Goal: Task Accomplishment & Management: Use online tool/utility

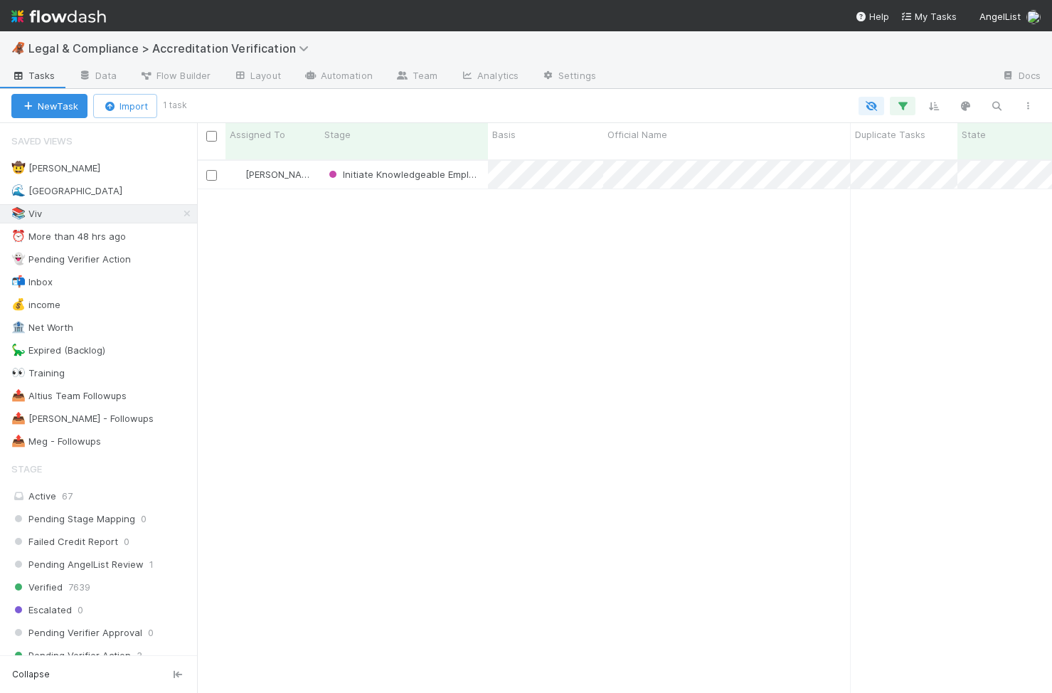
scroll to position [544, 855]
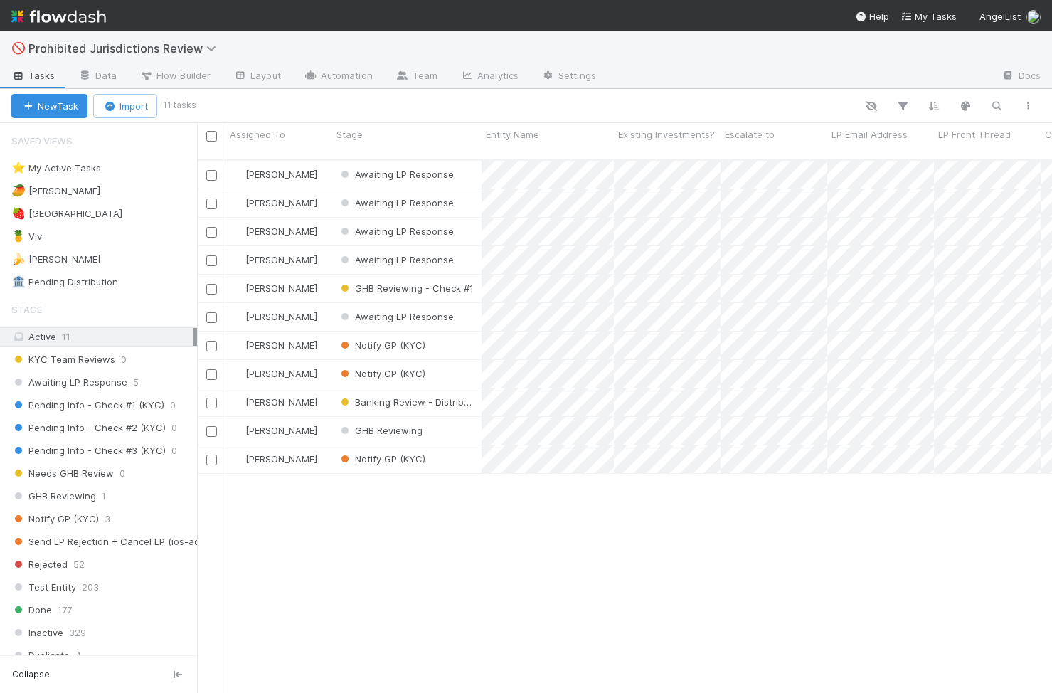
scroll to position [0, 1]
click at [121, 186] on div "🥭 Haley 2" at bounding box center [104, 191] width 186 height 18
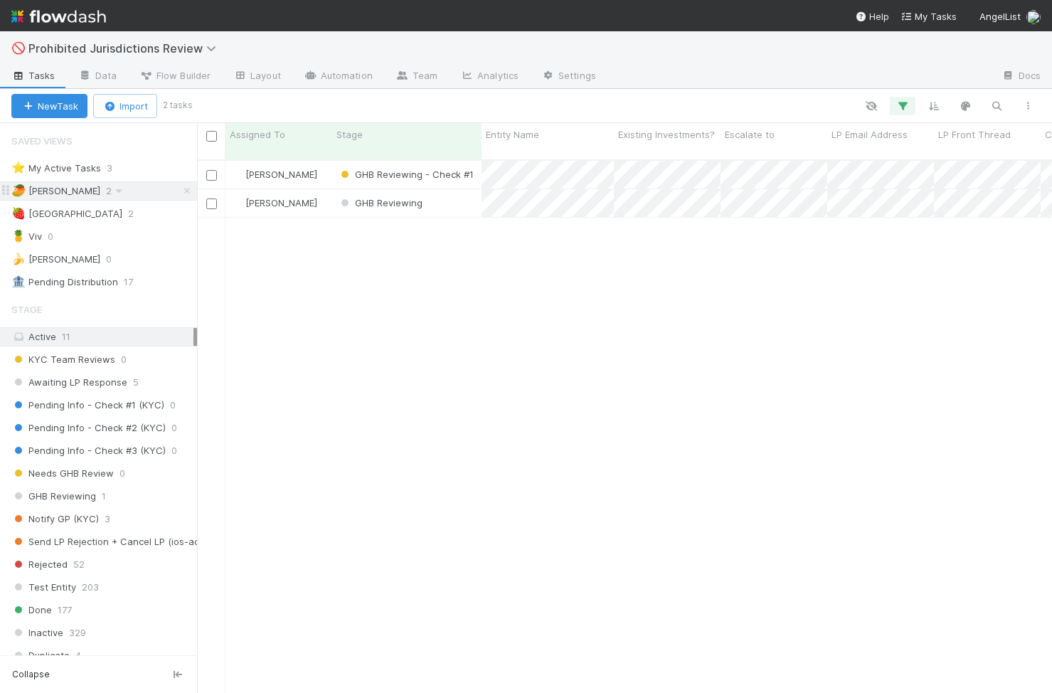
scroll to position [544, 855]
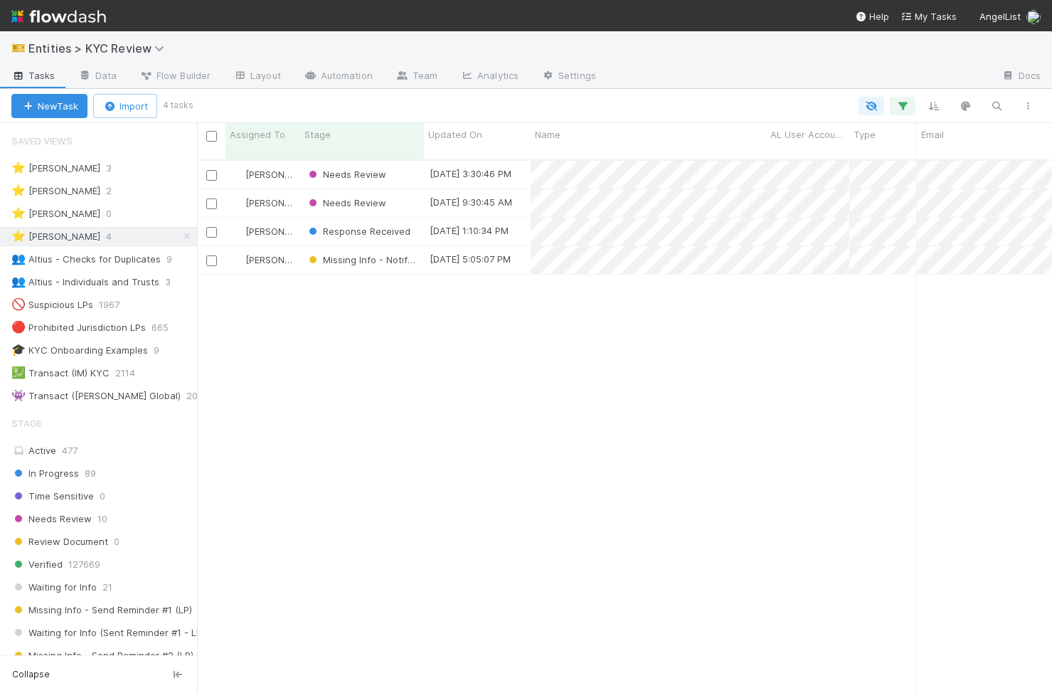
scroll to position [544, 855]
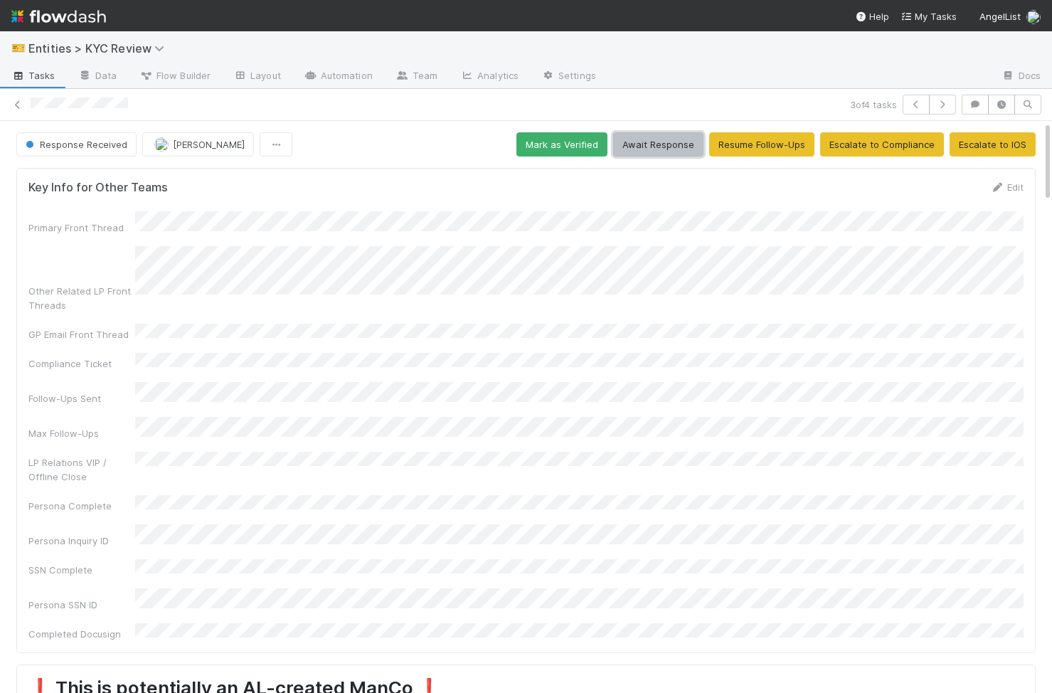
click at [652, 136] on button "Await Response" at bounding box center [658, 144] width 90 height 24
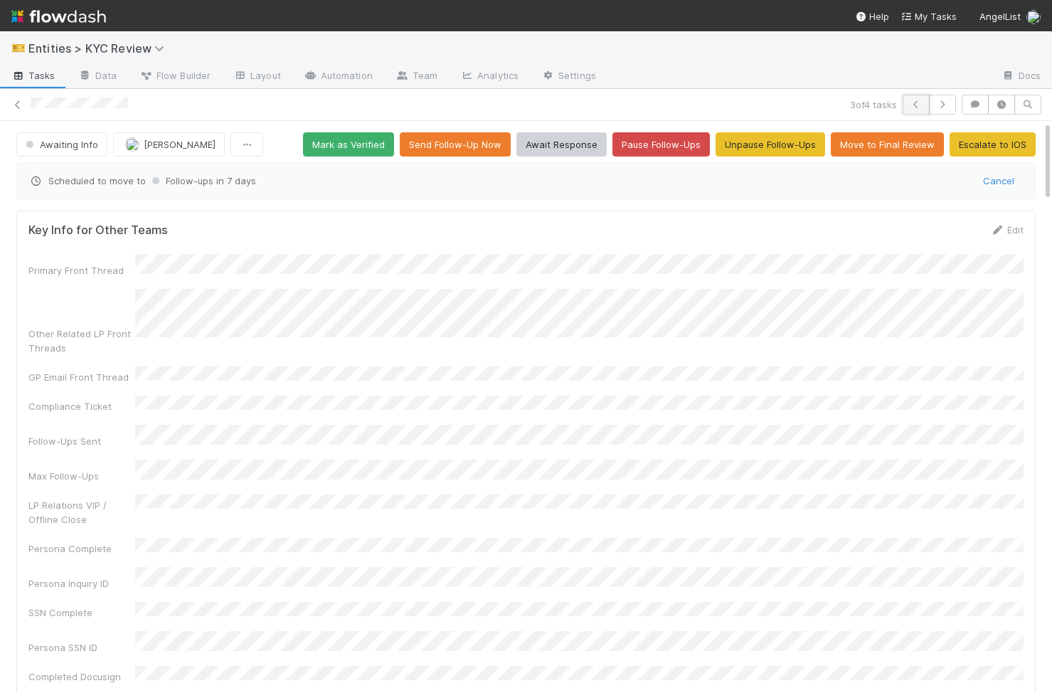
click at [905, 102] on button "button" at bounding box center [916, 105] width 27 height 20
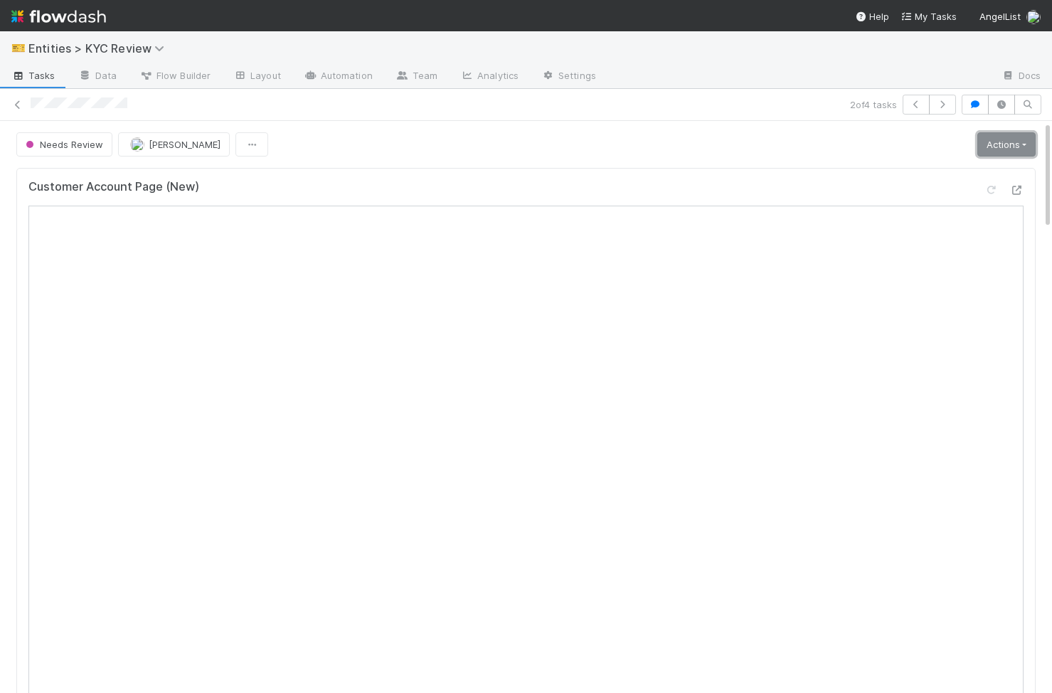
click at [1021, 151] on link "Actions" at bounding box center [1006, 144] width 58 height 24
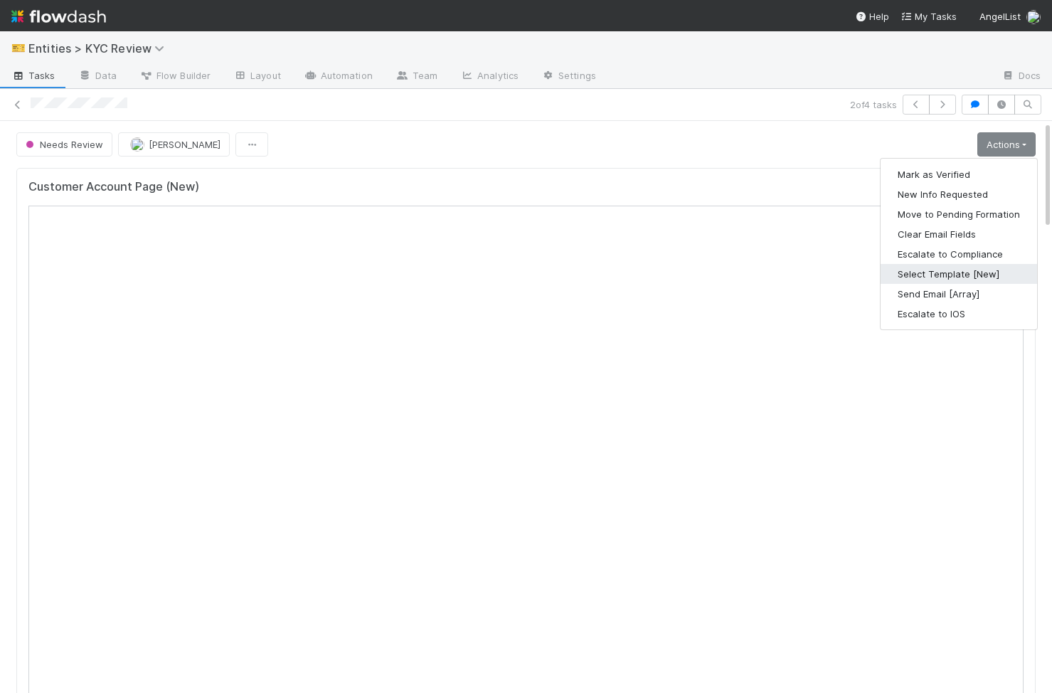
click at [989, 271] on button "Select Template [New]" at bounding box center [959, 274] width 156 height 20
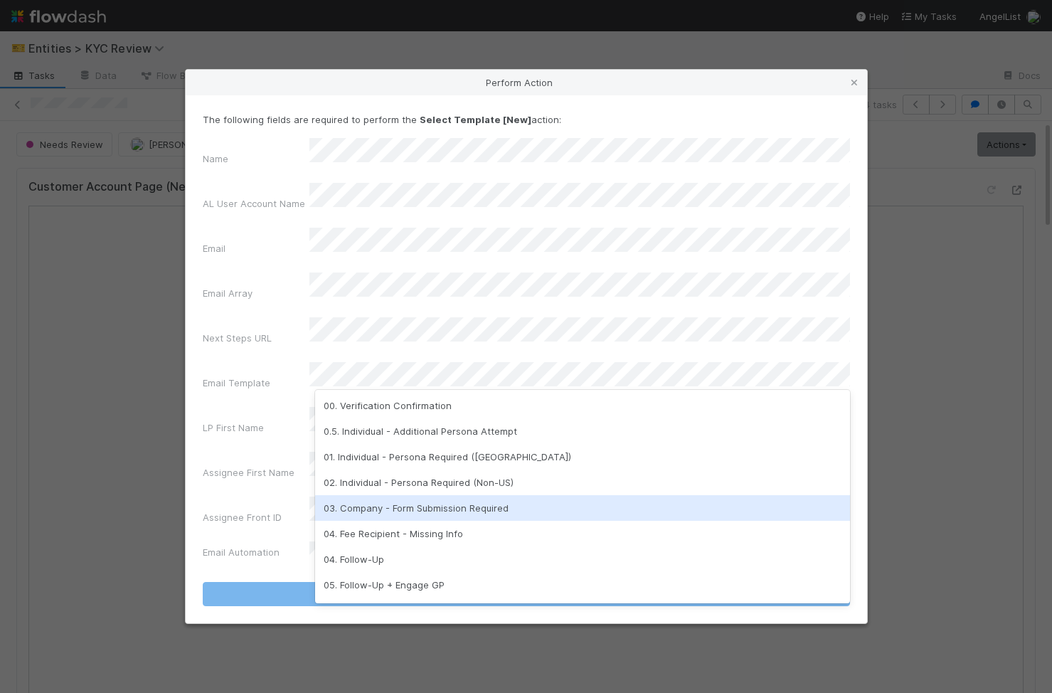
click at [534, 511] on div "03. Company - Form Submission Required" at bounding box center [582, 508] width 535 height 26
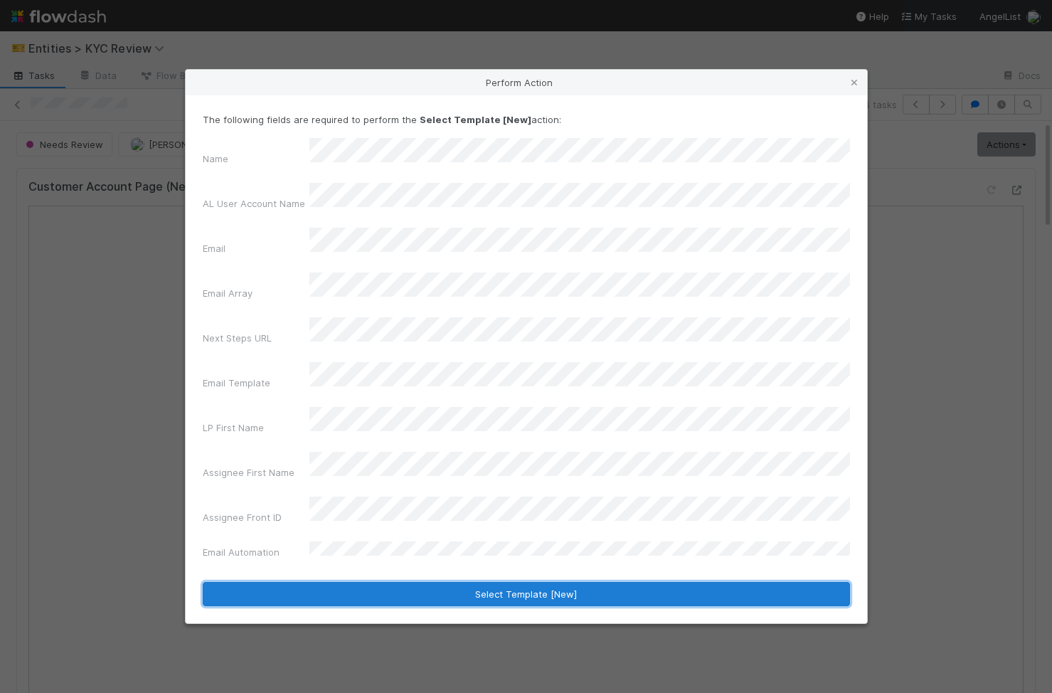
click at [524, 582] on button "Select Template [New]" at bounding box center [526, 594] width 647 height 24
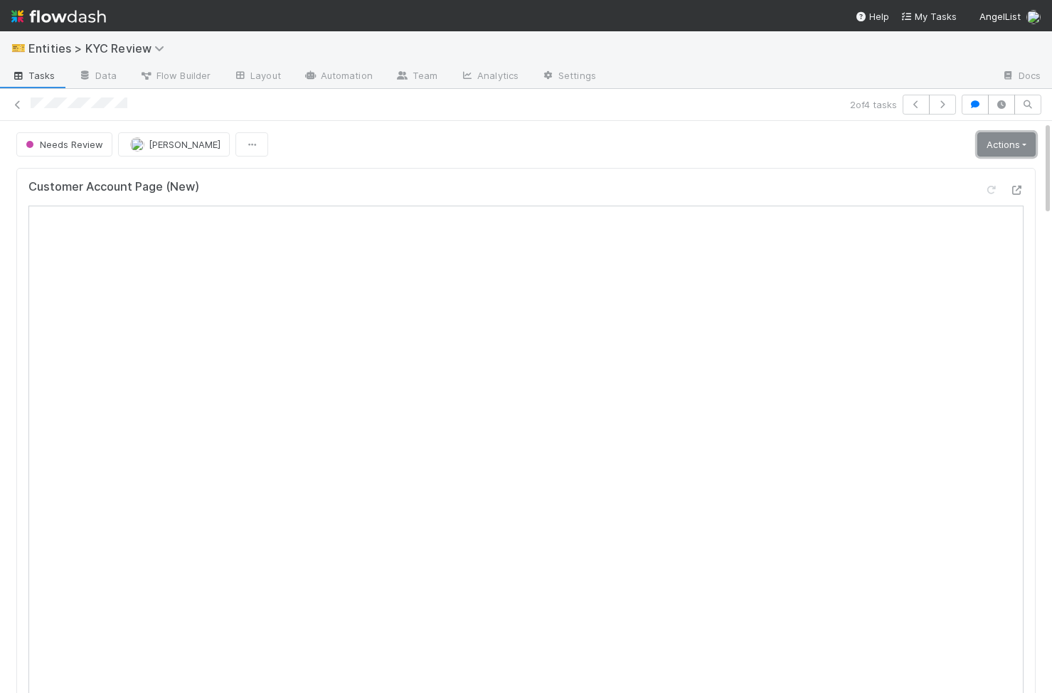
click at [998, 151] on link "Actions" at bounding box center [1006, 144] width 58 height 24
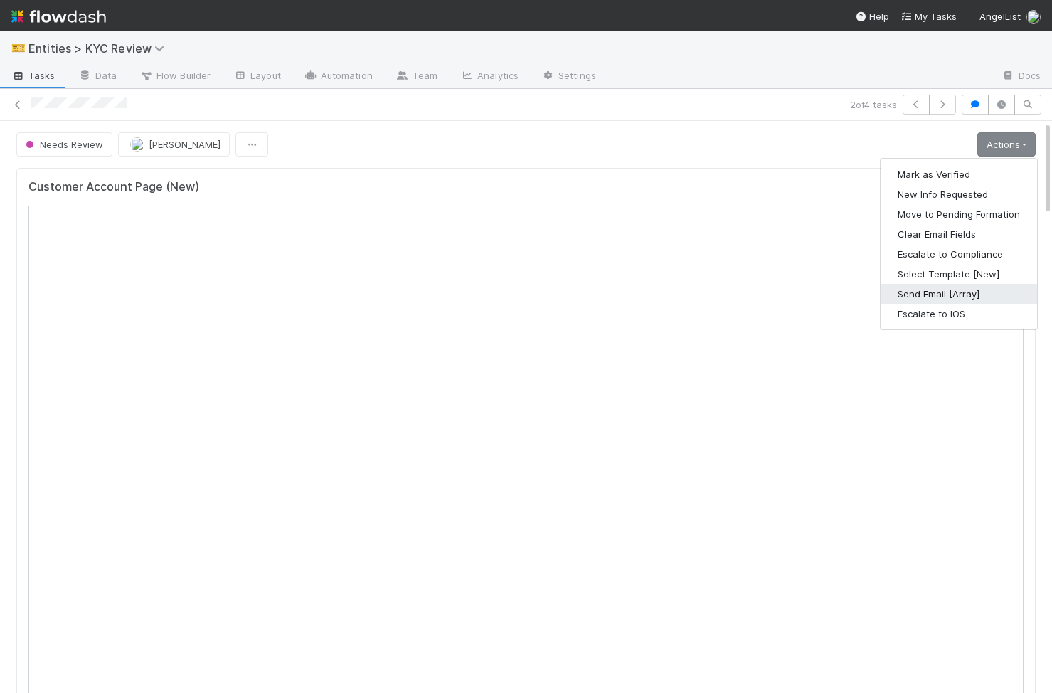
click at [969, 287] on button "Send Email [Array]" at bounding box center [959, 294] width 156 height 20
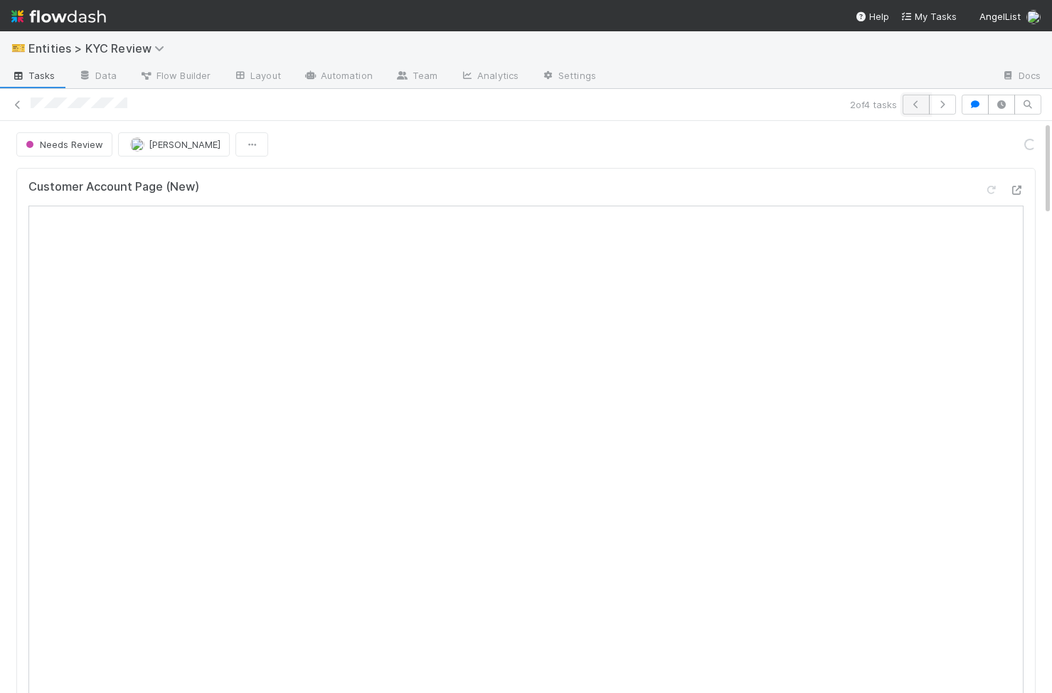
click at [916, 110] on button "button" at bounding box center [916, 105] width 27 height 20
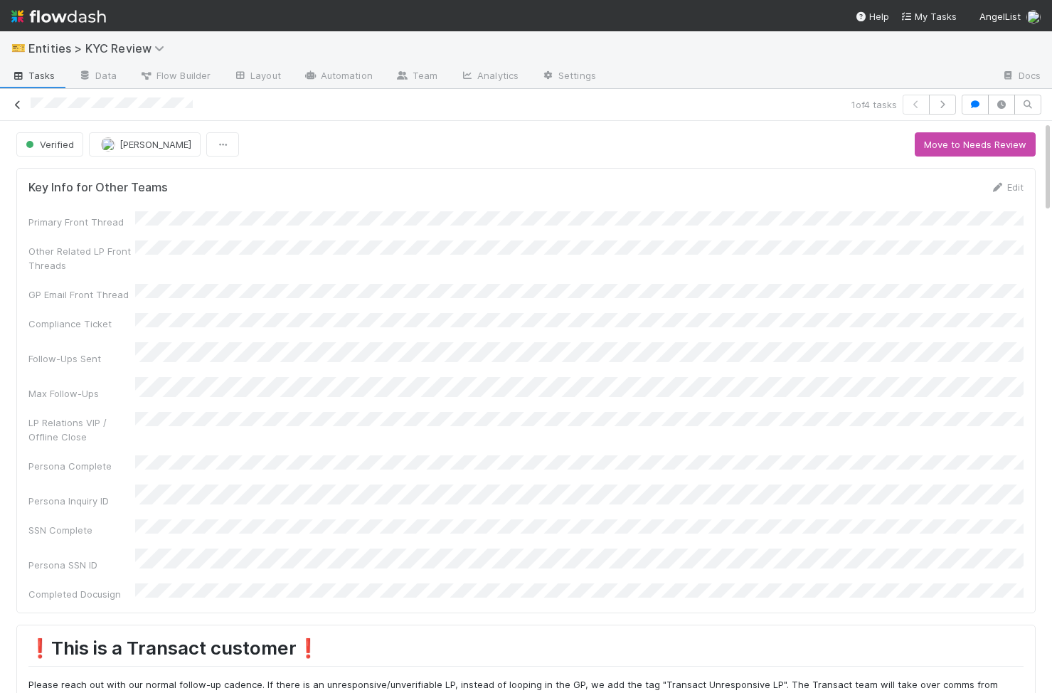
click at [18, 103] on icon at bounding box center [18, 104] width 14 height 9
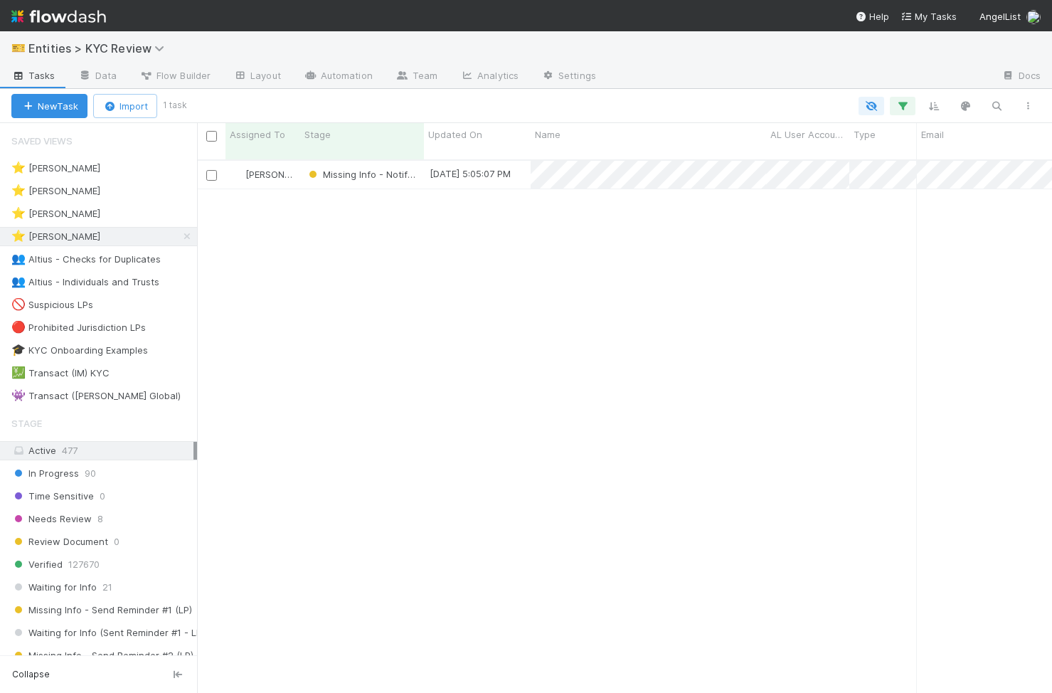
scroll to position [544, 855]
click at [130, 179] on div "⭐ Alice Wo 3 ⭐ Haley O'Brien 2 ⭐ Madison Stomberg 0 ⭐ Viv Hong 1 👥 Altius - Che…" at bounding box center [98, 282] width 197 height 247
click at [132, 191] on div "⭐ Haley O'Brien 2" at bounding box center [104, 191] width 186 height 18
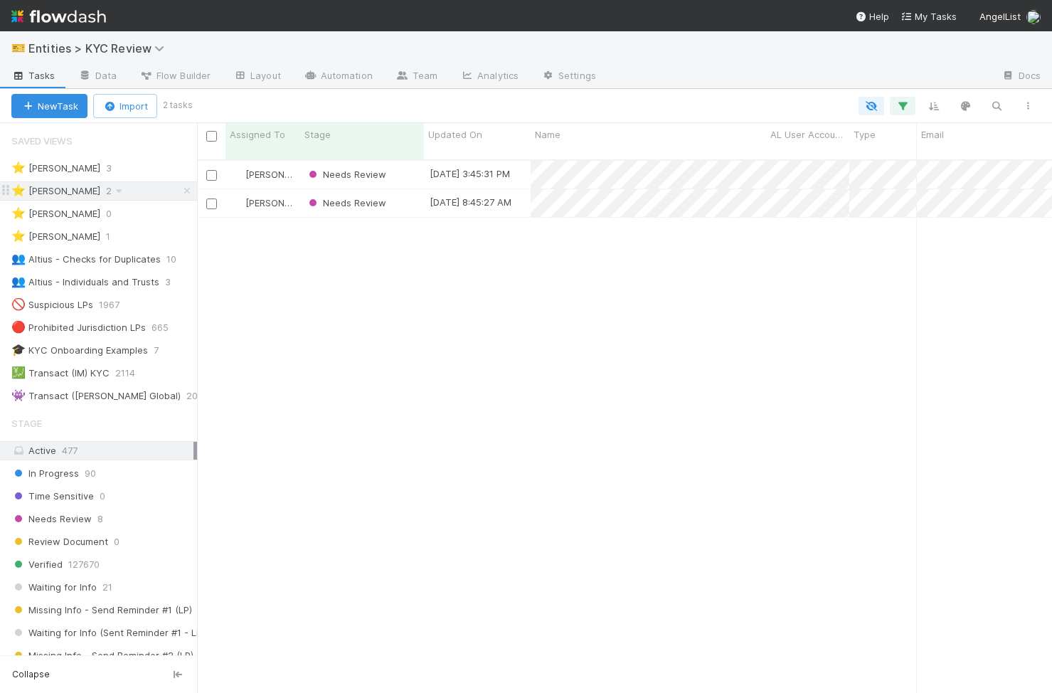
scroll to position [544, 855]
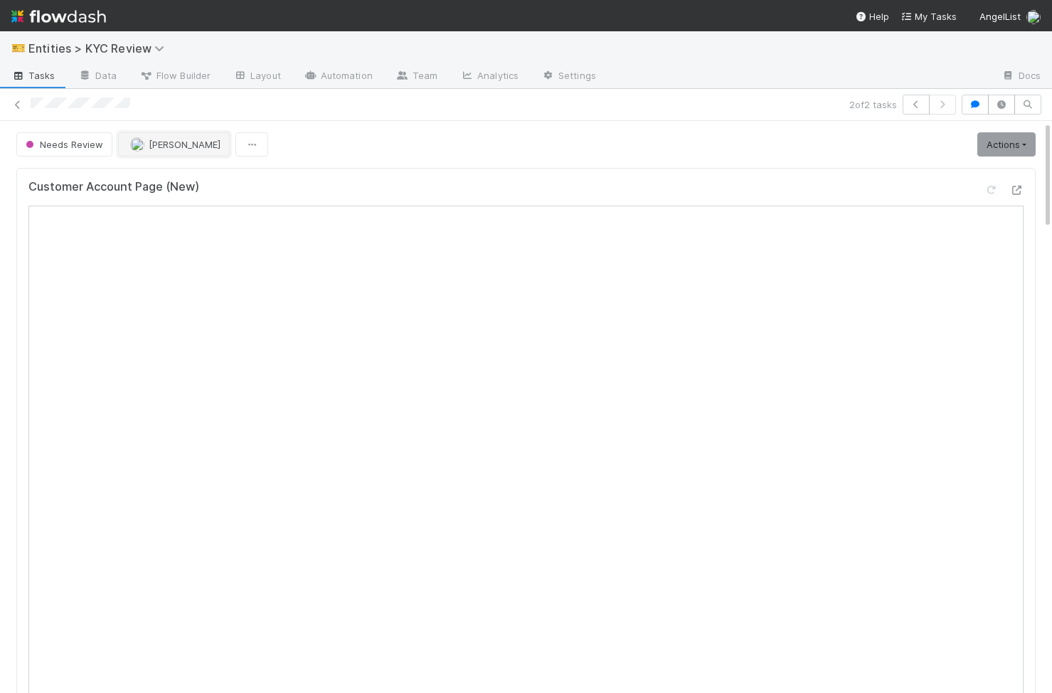
click at [145, 141] on span "[PERSON_NAME]" at bounding box center [175, 144] width 90 height 11
click at [1016, 148] on link "Actions" at bounding box center [1006, 144] width 58 height 24
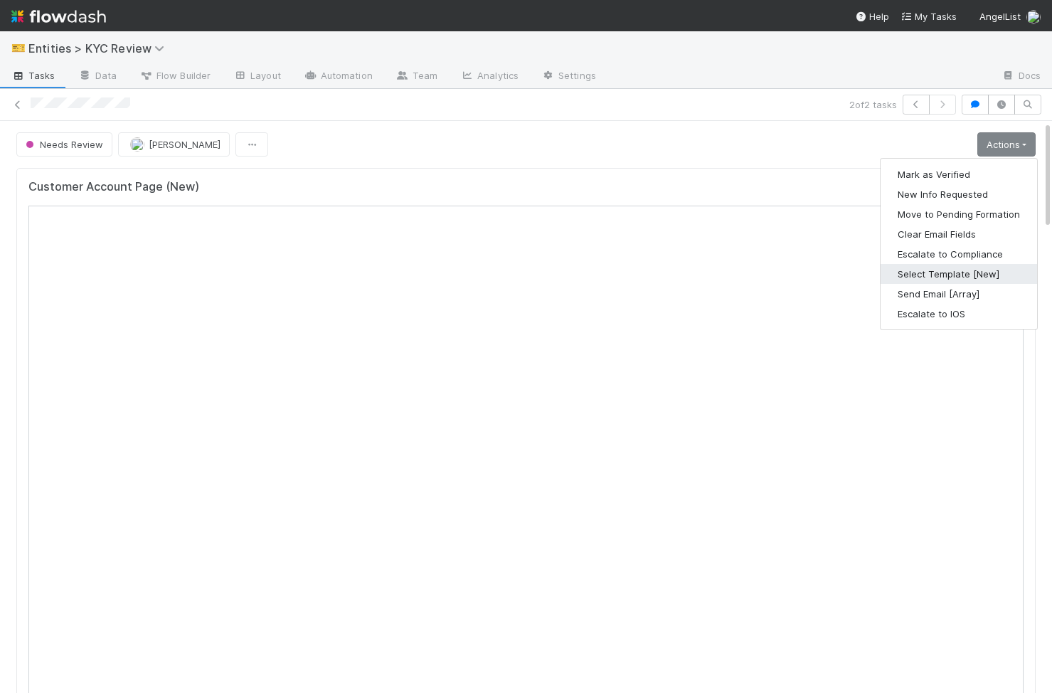
click at [965, 275] on button "Select Template [New]" at bounding box center [959, 274] width 156 height 20
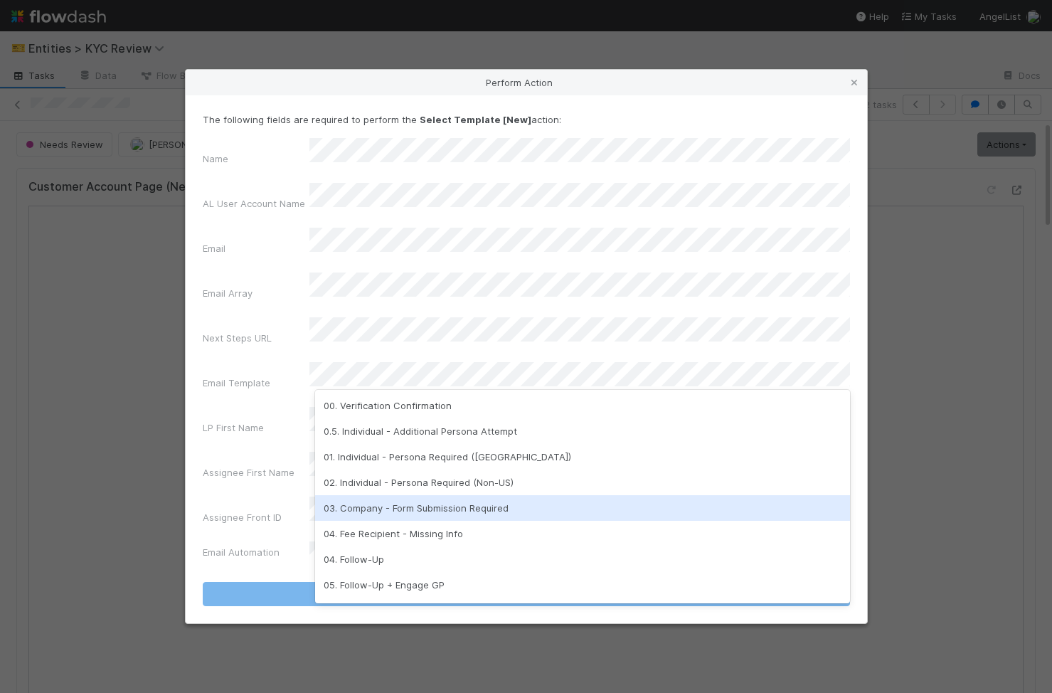
click at [472, 501] on div "03. Company - Form Submission Required" at bounding box center [582, 508] width 535 height 26
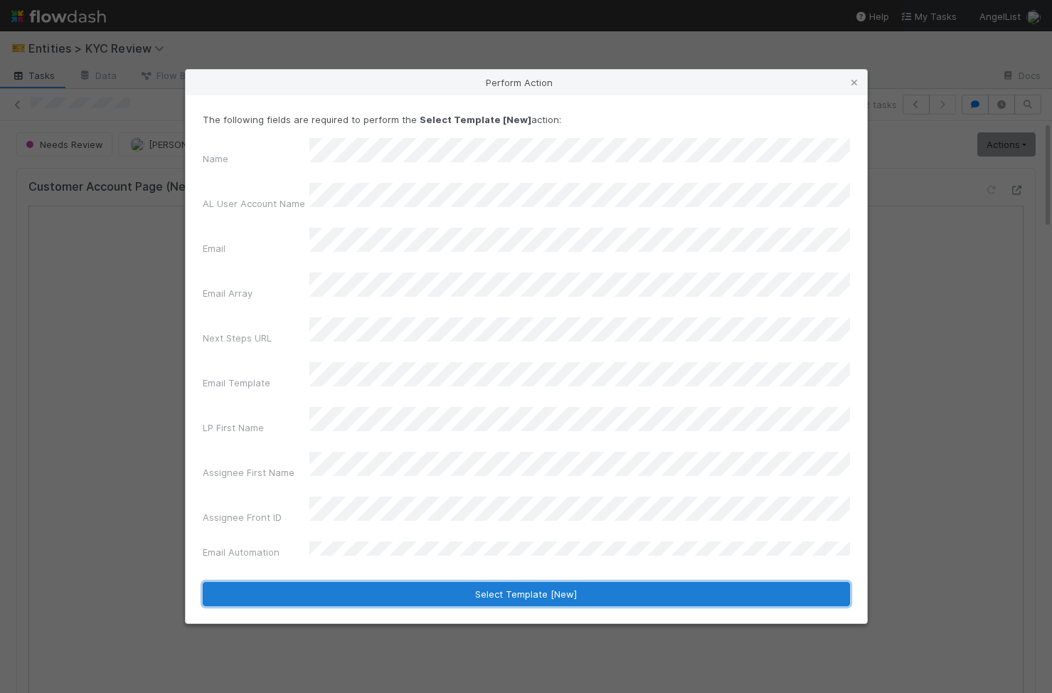
click at [469, 582] on button "Select Template [New]" at bounding box center [526, 594] width 647 height 24
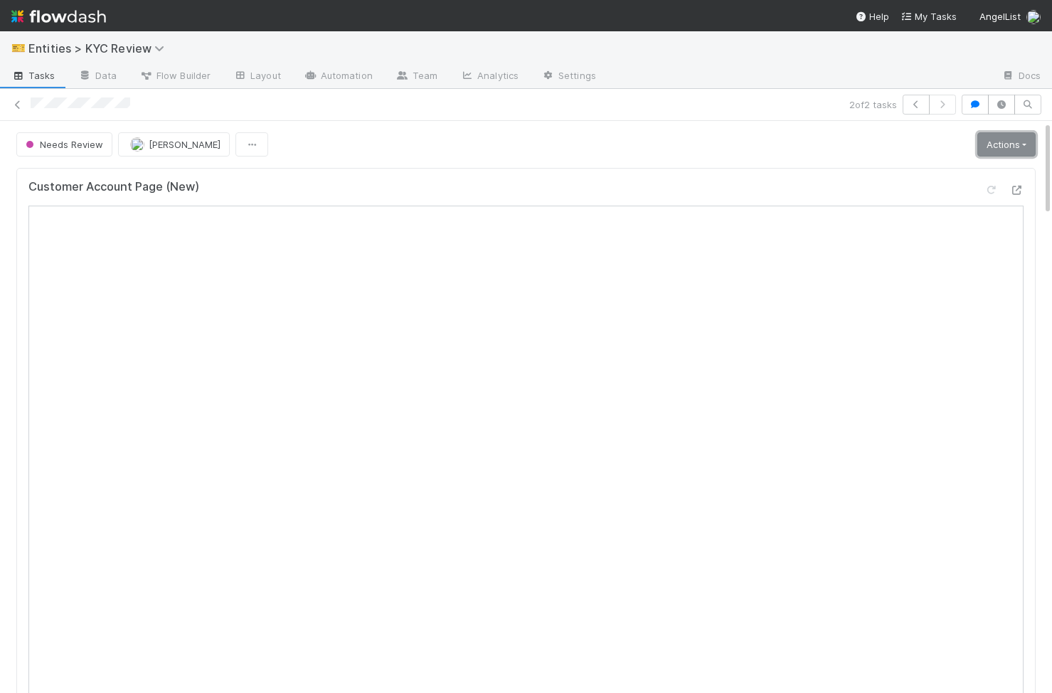
click at [1021, 142] on link "Actions" at bounding box center [1006, 144] width 58 height 24
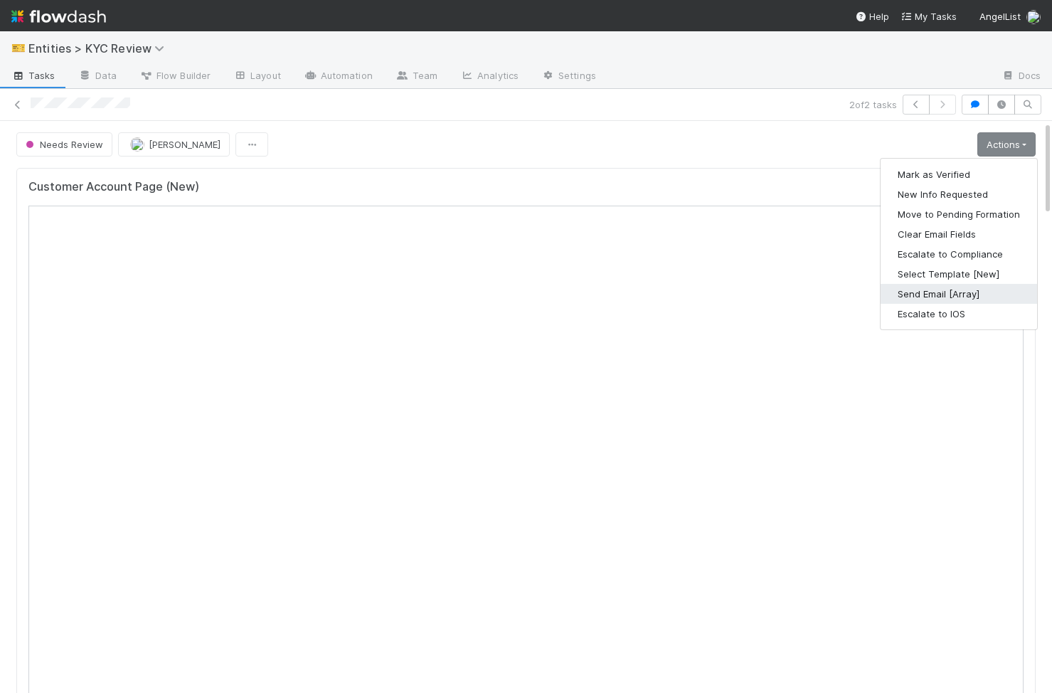
click at [991, 289] on button "Send Email [Array]" at bounding box center [959, 294] width 156 height 20
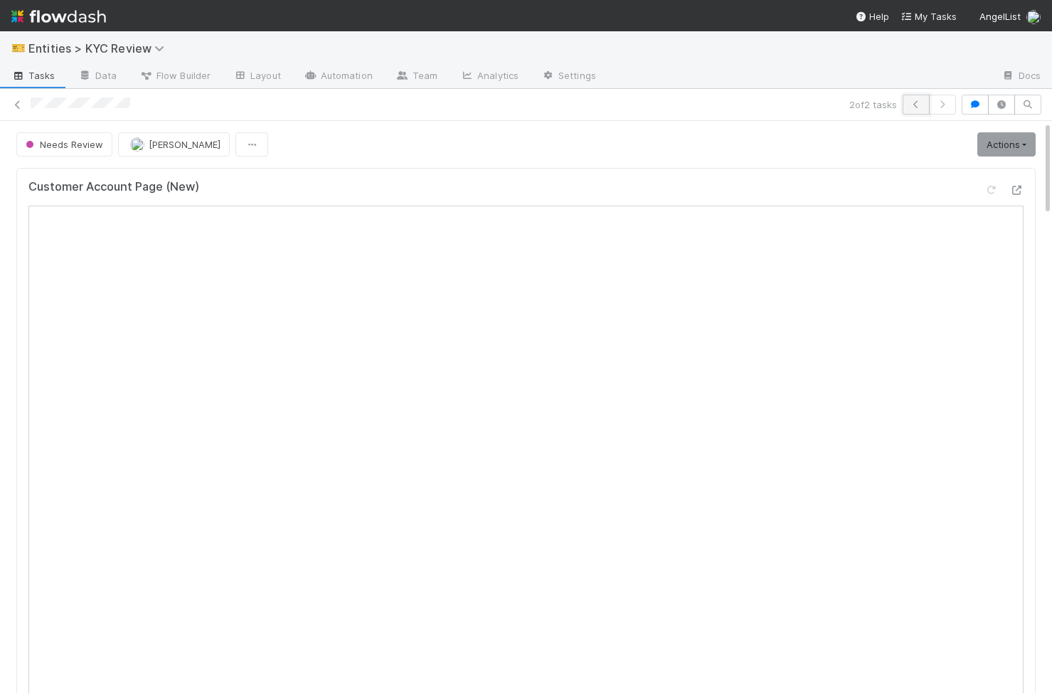
click at [908, 110] on button "button" at bounding box center [916, 105] width 27 height 20
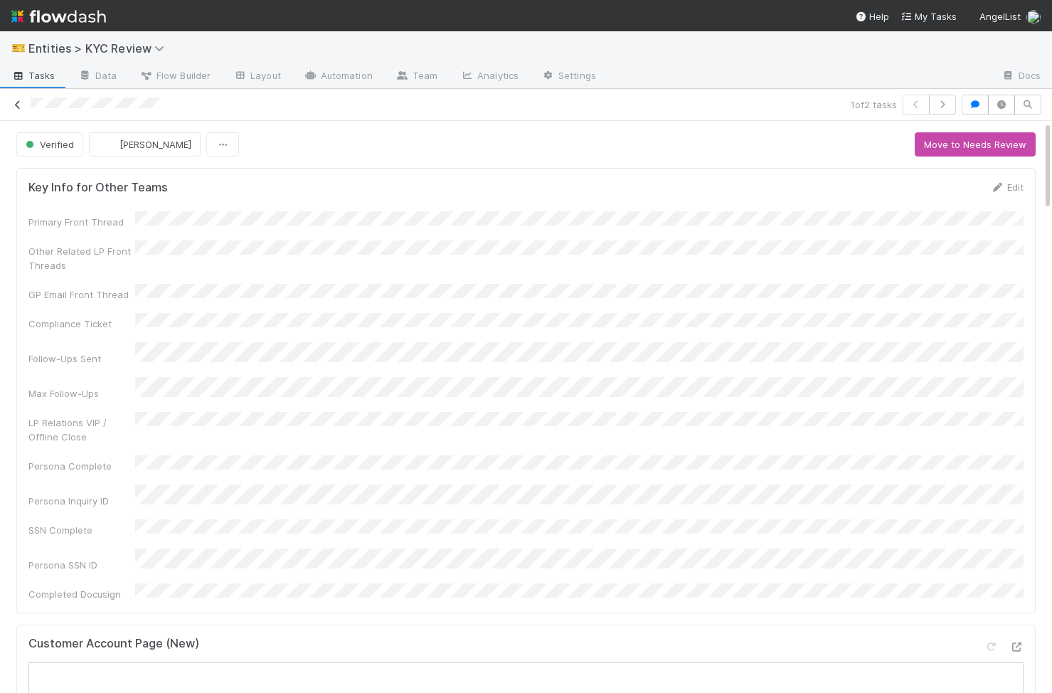
click at [18, 103] on icon at bounding box center [18, 104] width 14 height 9
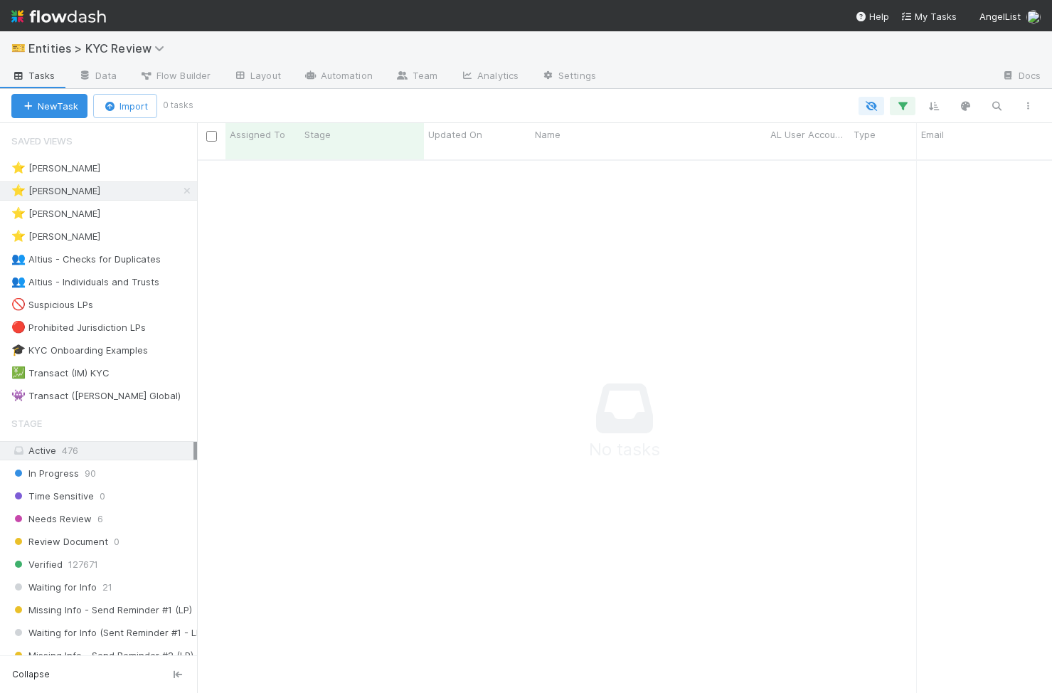
scroll to position [0, 1]
click at [115, 230] on div "⭐ Viv Hong 1" at bounding box center [104, 237] width 186 height 18
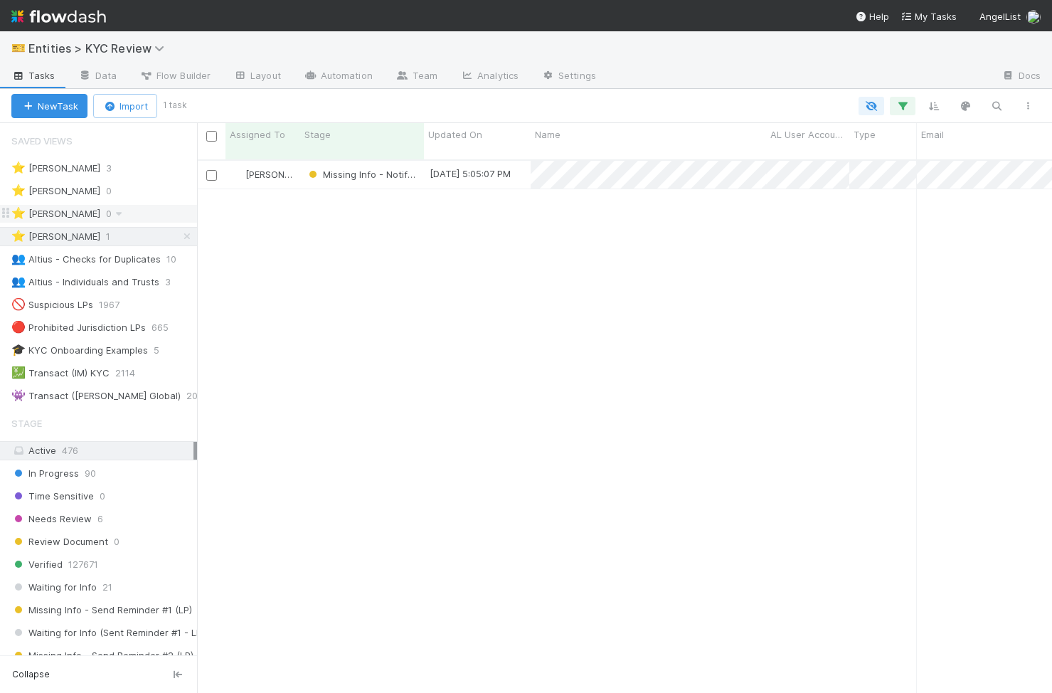
scroll to position [0, 1]
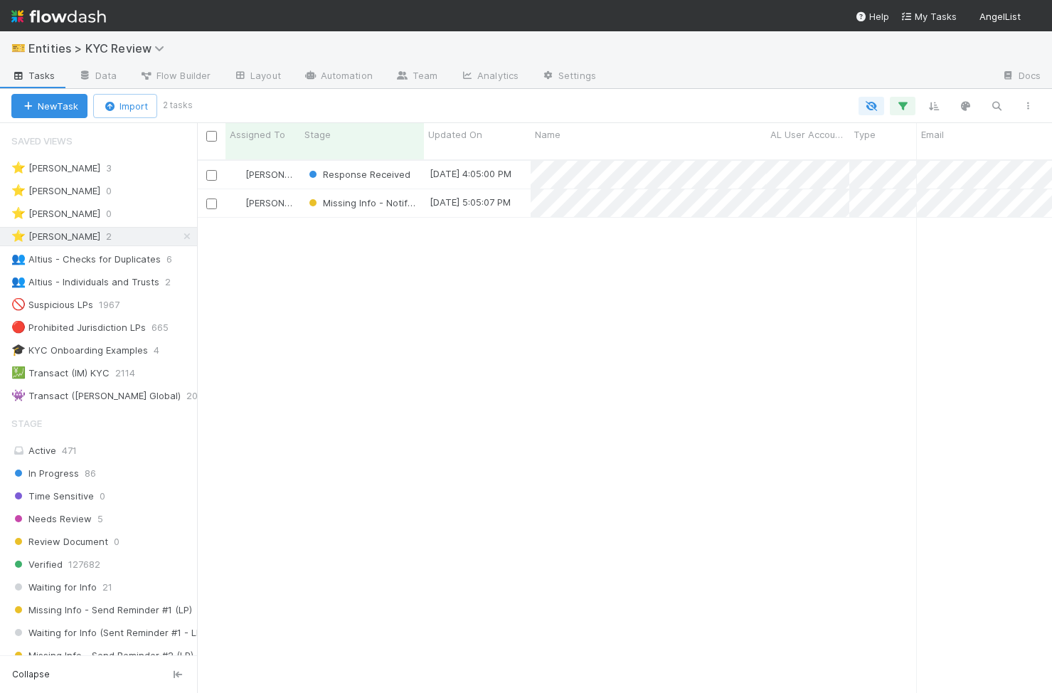
scroll to position [544, 855]
